Goal: Task Accomplishment & Management: Manage account settings

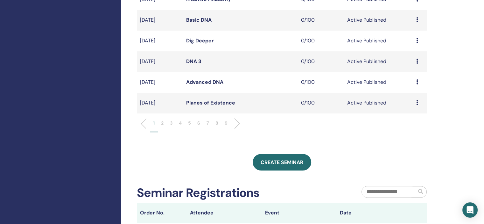
scroll to position [223, 0]
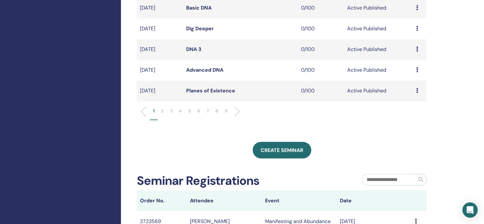
click at [199, 112] on p "6" at bounding box center [198, 110] width 3 height 7
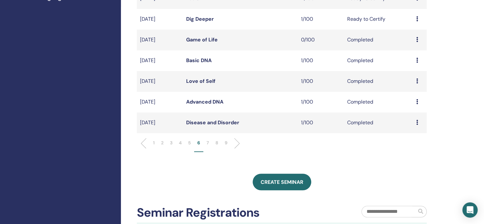
scroll to position [127, 0]
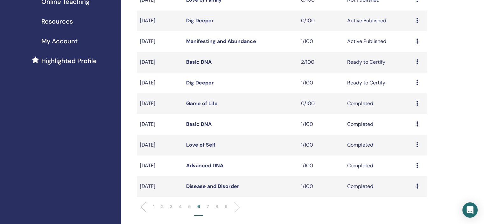
click at [416, 41] on icon at bounding box center [417, 40] width 2 height 5
click at [411, 66] on link "Attendees" at bounding box center [412, 65] width 24 height 7
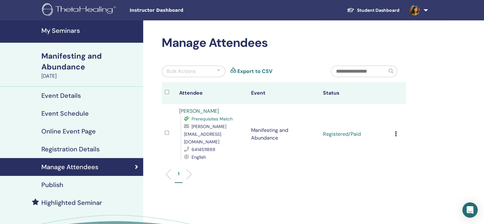
click at [395, 131] on icon at bounding box center [396, 133] width 2 height 5
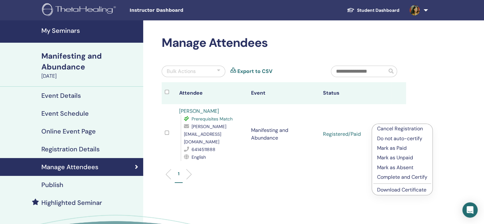
click at [406, 177] on p "Complete and Certify" at bounding box center [402, 177] width 50 height 8
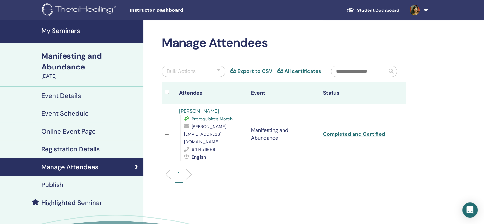
click at [202, 111] on link "[PERSON_NAME]" at bounding box center [199, 110] width 40 height 7
click at [79, 28] on h4 "My Seminars" at bounding box center [90, 31] width 98 height 8
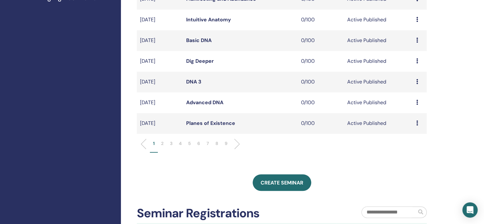
scroll to position [191, 0]
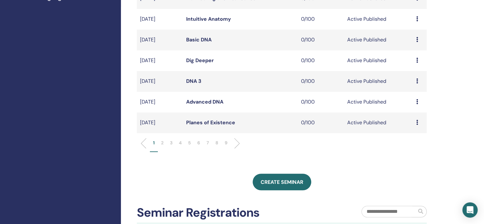
click at [199, 140] on p "6" at bounding box center [198, 142] width 3 height 7
click at [191, 143] on p "5" at bounding box center [189, 142] width 3 height 7
click at [418, 80] on div "Preview Edit Attendees Cancel" at bounding box center [419, 81] width 7 height 8
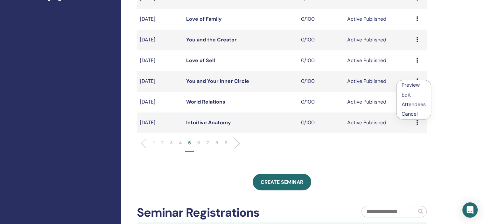
click at [408, 94] on link "Edit" at bounding box center [405, 94] width 9 height 7
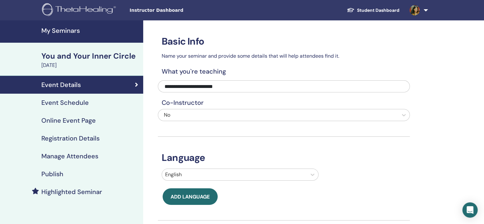
click at [101, 100] on div "Event Schedule" at bounding box center [71, 103] width 133 height 8
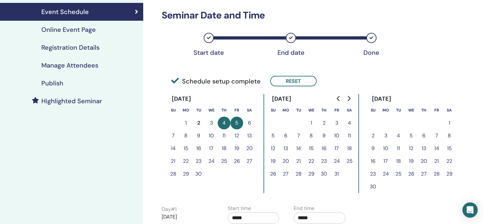
scroll to position [95, 0]
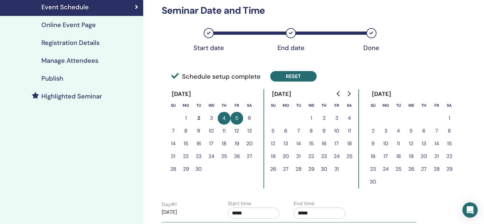
click at [299, 77] on button "Reset" at bounding box center [293, 76] width 46 height 10
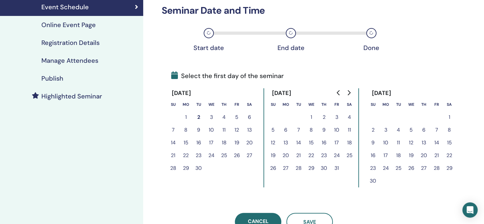
drag, startPoint x: 249, startPoint y: 114, endPoint x: 147, endPoint y: 135, distance: 103.5
click at [248, 114] on button "6" at bounding box center [249, 117] width 13 height 13
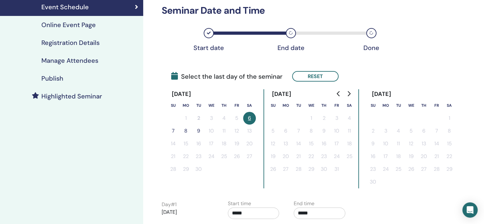
click at [172, 129] on button "7" at bounding box center [173, 130] width 13 height 13
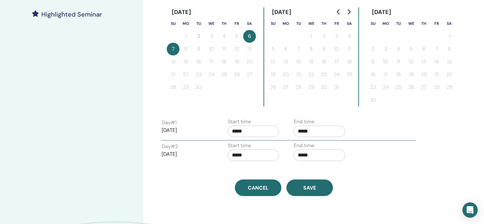
scroll to position [191, 0]
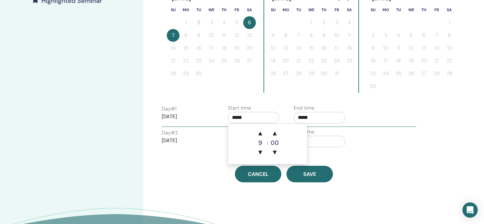
click at [262, 119] on input "*****" at bounding box center [254, 117] width 52 height 11
click at [260, 151] on span "▼" at bounding box center [260, 152] width 13 height 13
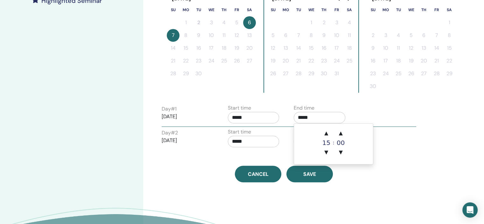
click at [316, 116] on input "*****" at bounding box center [320, 117] width 52 height 11
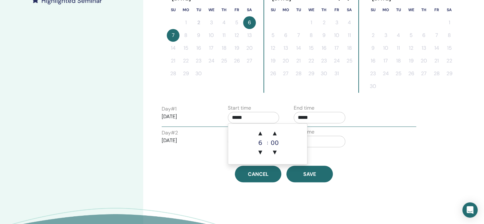
click at [260, 117] on input "*****" at bounding box center [254, 117] width 52 height 11
click at [261, 151] on span "▼" at bounding box center [260, 152] width 13 height 13
click at [275, 131] on span "▲" at bounding box center [274, 133] width 13 height 13
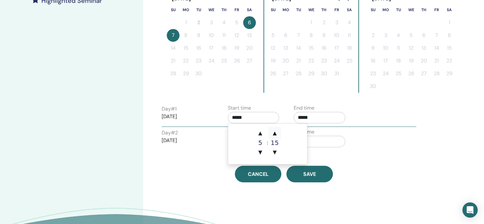
click at [275, 131] on span "▲" at bounding box center [274, 133] width 13 height 13
click at [275, 132] on span "▲" at bounding box center [274, 133] width 13 height 13
drag, startPoint x: 274, startPoint y: 152, endPoint x: 306, endPoint y: 139, distance: 34.0
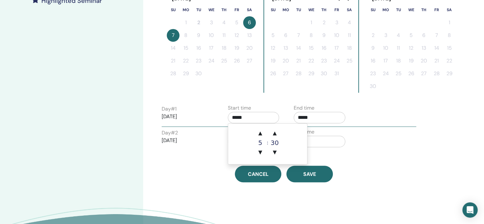
click at [274, 152] on span "▼" at bounding box center [274, 152] width 13 height 13
type input "*****"
click at [322, 104] on div "End time *****" at bounding box center [320, 115] width 52 height 22
click at [323, 118] on input "*****" at bounding box center [320, 117] width 52 height 11
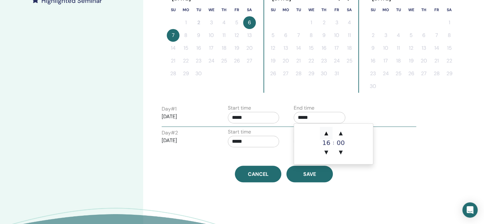
click at [328, 131] on span "▲" at bounding box center [326, 133] width 13 height 13
click at [326, 153] on span "▼" at bounding box center [326, 152] width 13 height 13
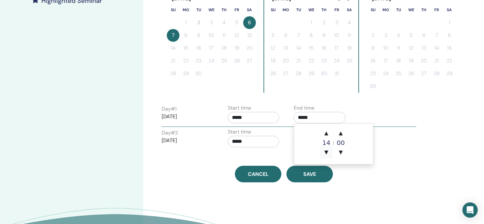
click at [326, 153] on span "▼" at bounding box center [326, 152] width 13 height 13
click at [343, 130] on span "▲" at bounding box center [340, 133] width 13 height 13
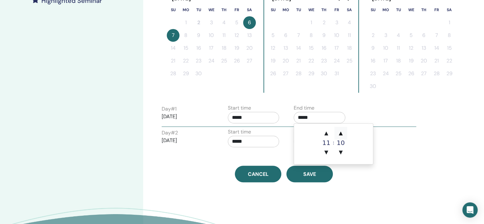
click at [343, 130] on span "▲" at bounding box center [340, 133] width 13 height 13
type input "*****"
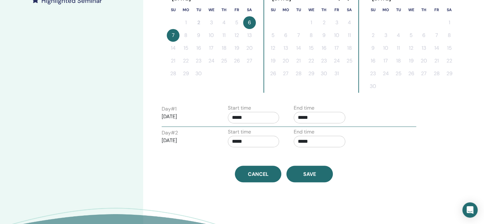
click at [244, 135] on label "Start time" at bounding box center [239, 132] width 23 height 8
click at [240, 142] on input "*****" at bounding box center [254, 140] width 52 height 11
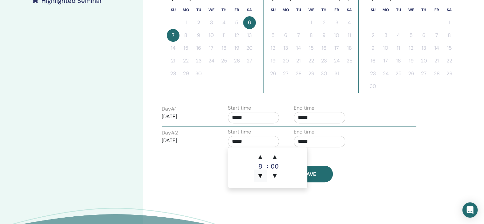
click at [262, 175] on span "▼" at bounding box center [260, 175] width 13 height 13
click at [275, 156] on span "▲" at bounding box center [274, 156] width 13 height 13
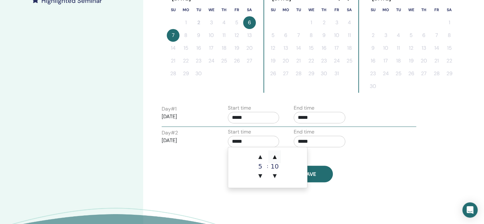
click at [275, 156] on span "▲" at bounding box center [274, 156] width 13 height 13
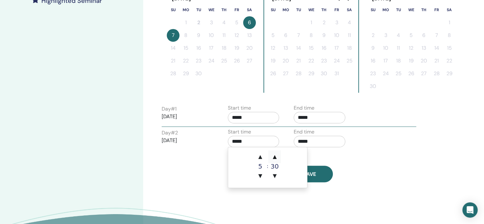
type input "*****"
click at [326, 141] on input "*****" at bounding box center [320, 140] width 52 height 11
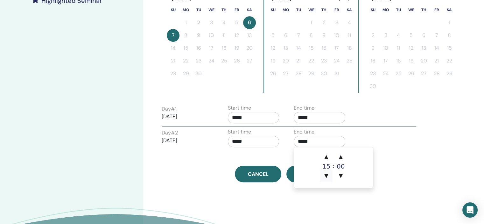
click at [329, 173] on span "▼" at bounding box center [326, 175] width 13 height 13
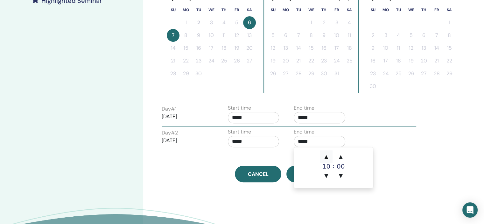
click at [325, 157] on span "▲" at bounding box center [326, 156] width 13 height 13
click at [341, 154] on span "▲" at bounding box center [340, 156] width 13 height 13
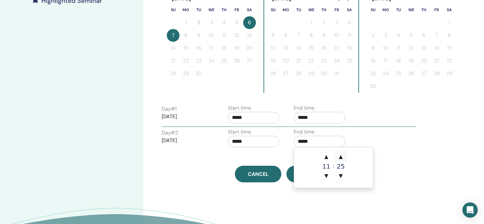
click at [341, 154] on span "▲" at bounding box center [340, 156] width 13 height 13
type input "*****"
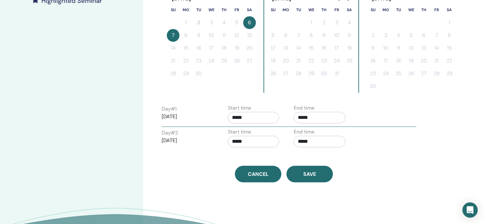
click at [385, 160] on div "Time Zone (GMT-8) US/Alaska Seminar Date and Time Start date End date Done Sche…" at bounding box center [284, 6] width 252 height 352
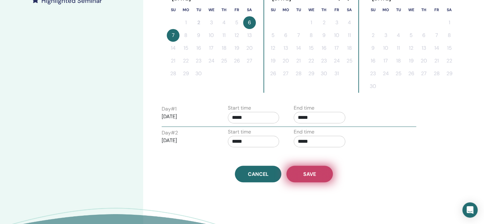
click at [315, 172] on span "Save" at bounding box center [309, 173] width 13 height 7
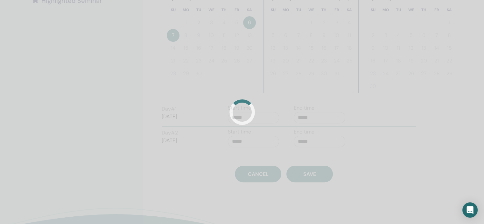
scroll to position [1, 0]
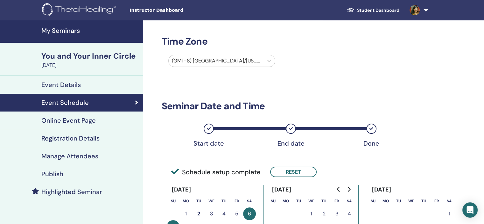
click at [104, 138] on div "Registration Details" at bounding box center [71, 138] width 133 height 8
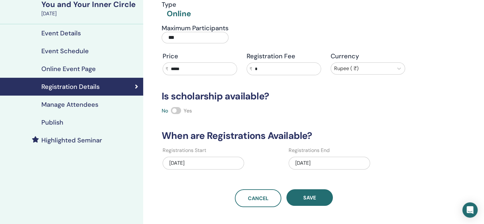
scroll to position [64, 0]
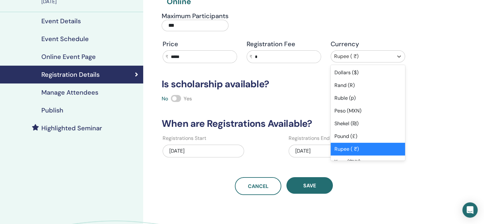
click at [378, 59] on div at bounding box center [362, 56] width 56 height 9
click at [371, 77] on div "Dollars ($)" at bounding box center [367, 72] width 74 height 13
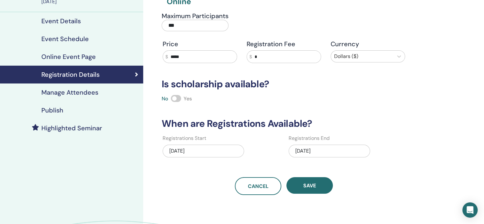
drag, startPoint x: 213, startPoint y: 58, endPoint x: 59, endPoint y: 44, distance: 154.6
click at [64, 47] on div "My Seminars You and Your Inner Circle [DATE] Event Details Event Schedule Onlin…" at bounding box center [242, 120] width 484 height 327
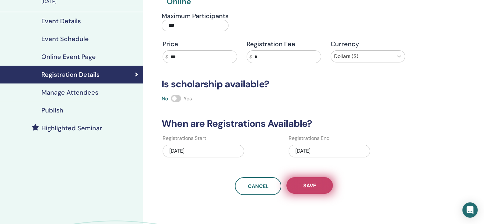
type input "***"
click at [309, 183] on span "Save" at bounding box center [309, 185] width 13 height 7
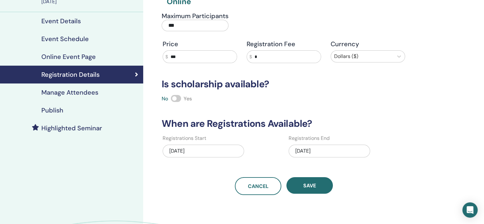
click at [75, 112] on div "Publish" at bounding box center [71, 110] width 133 height 8
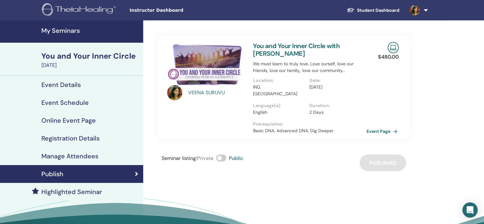
click at [386, 126] on link "Event Page" at bounding box center [382, 131] width 33 height 10
